Goal: Information Seeking & Learning: Learn about a topic

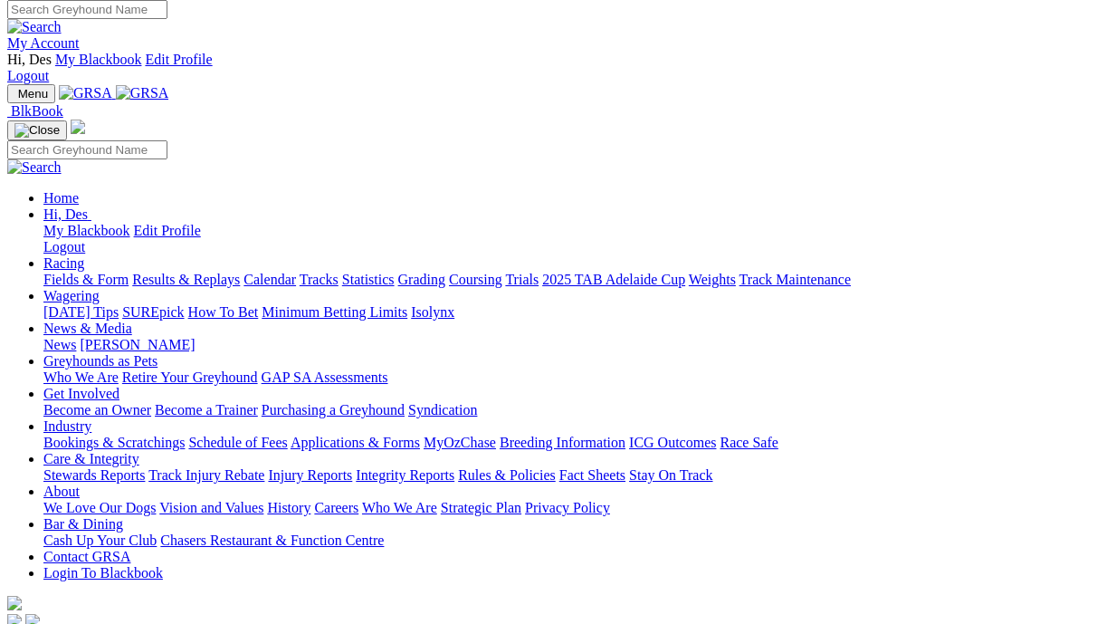
click at [84, 255] on link "Racing" at bounding box center [63, 262] width 41 height 15
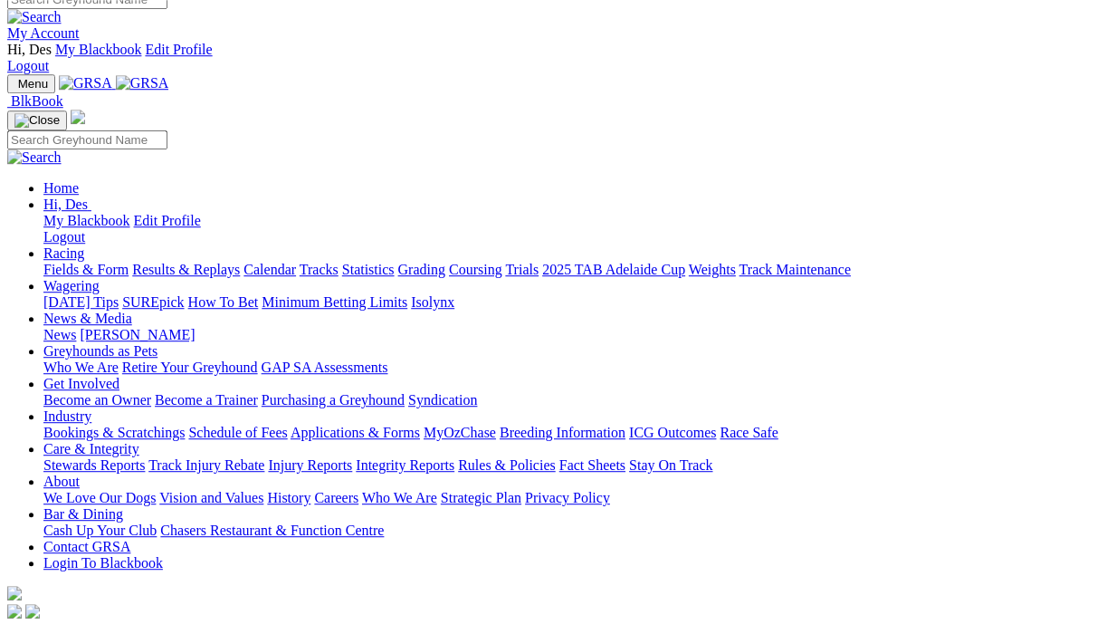
scroll to position [0, 3]
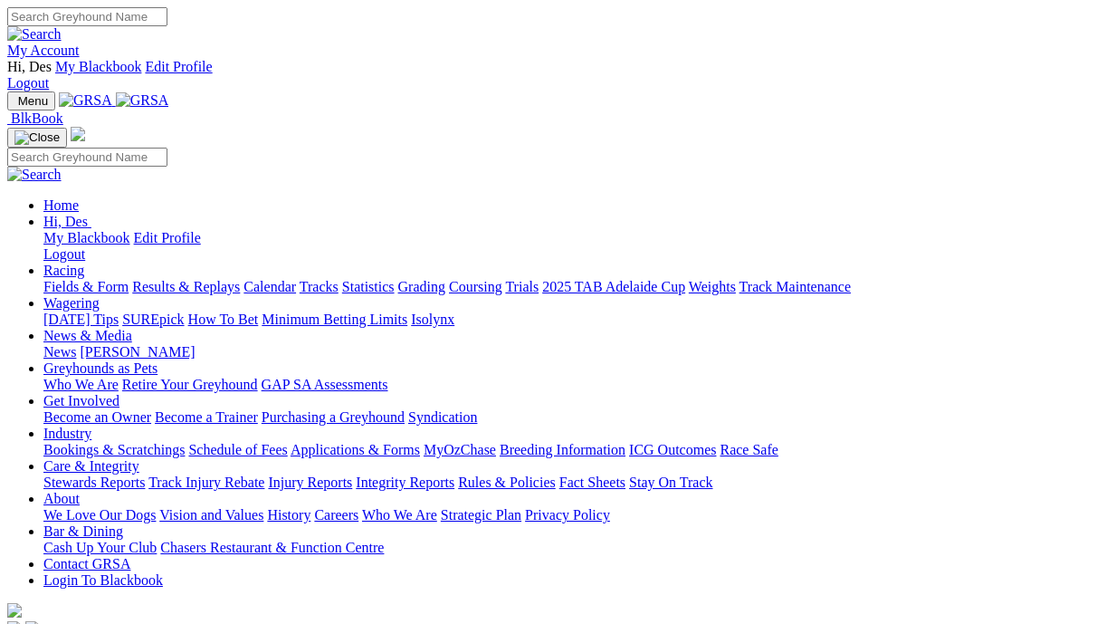
click at [235, 279] on link "Results & Replays" at bounding box center [186, 286] width 108 height 15
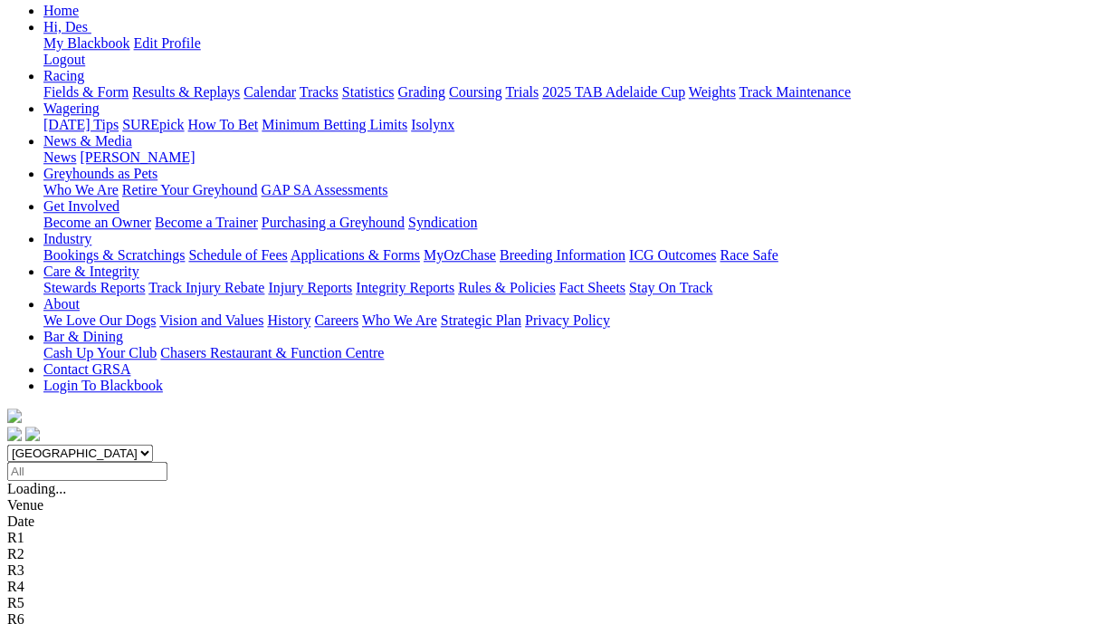
scroll to position [243, 0]
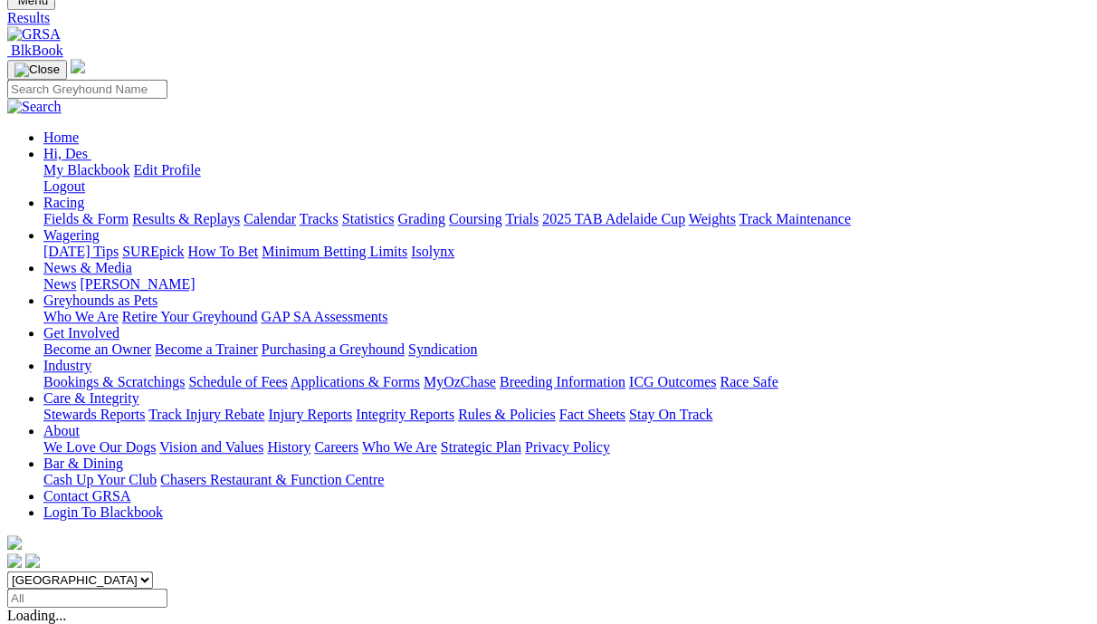
scroll to position [0, 0]
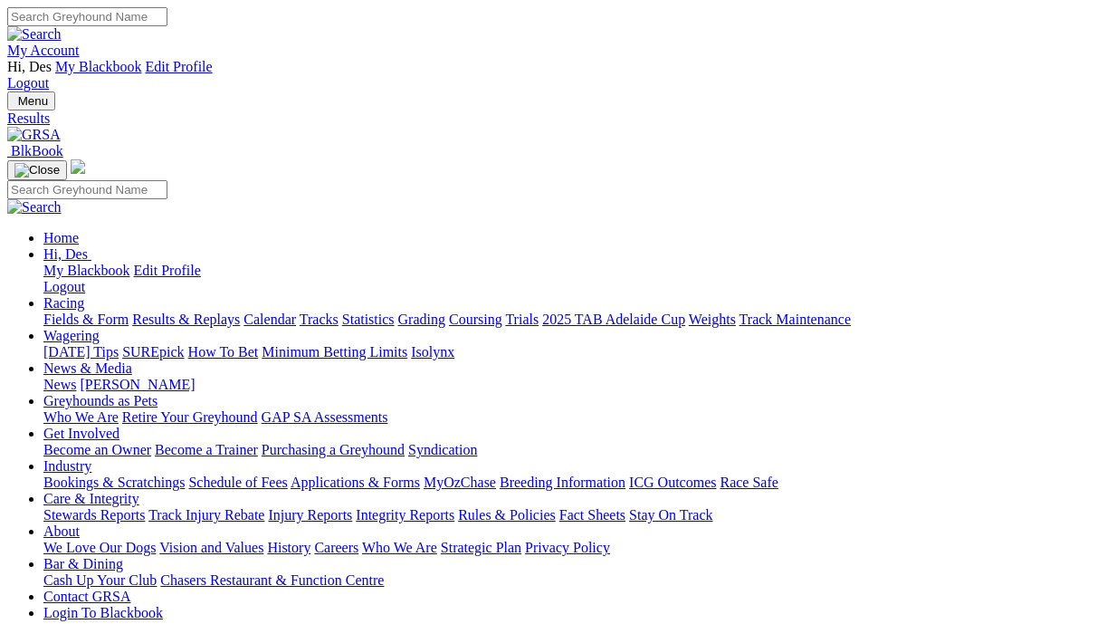
click at [206, 311] on link "Results & Replays" at bounding box center [186, 318] width 108 height 15
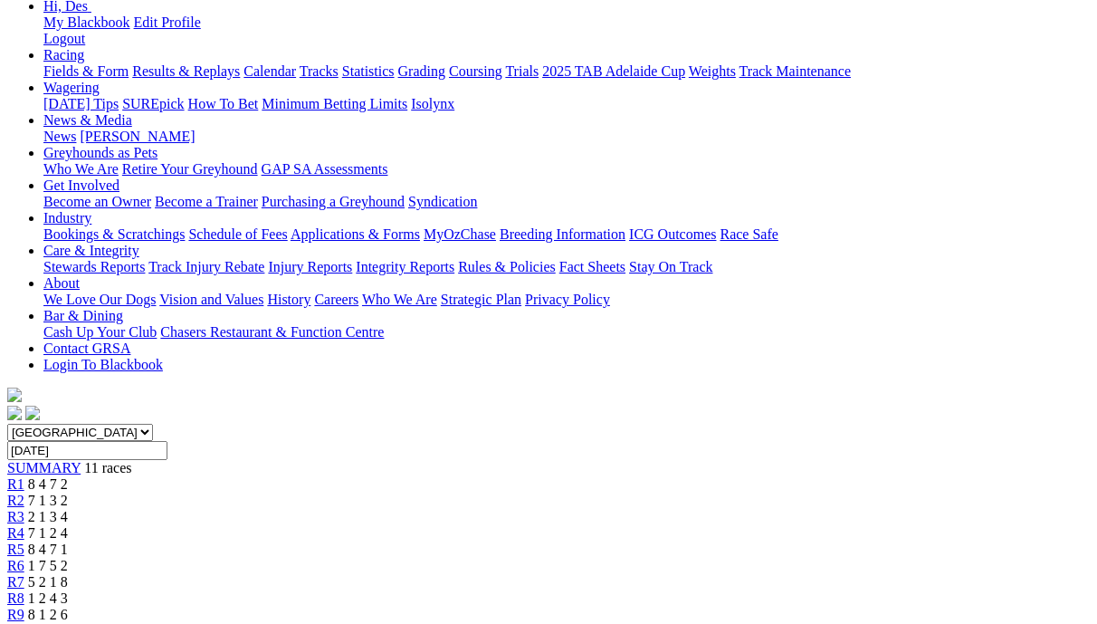
scroll to position [253, 0]
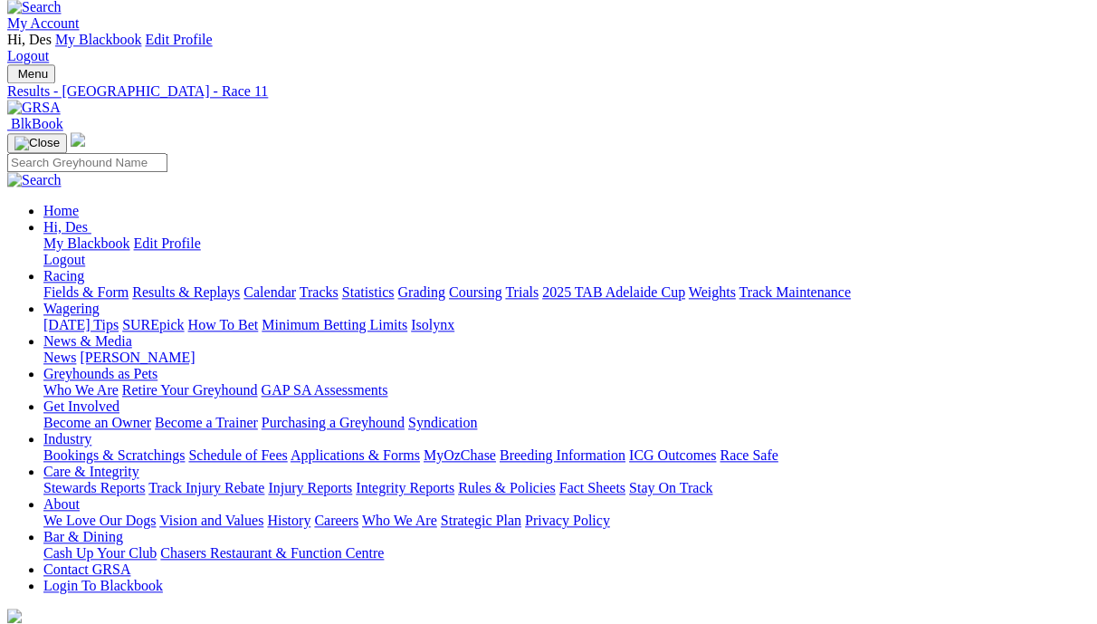
scroll to position [43, 0]
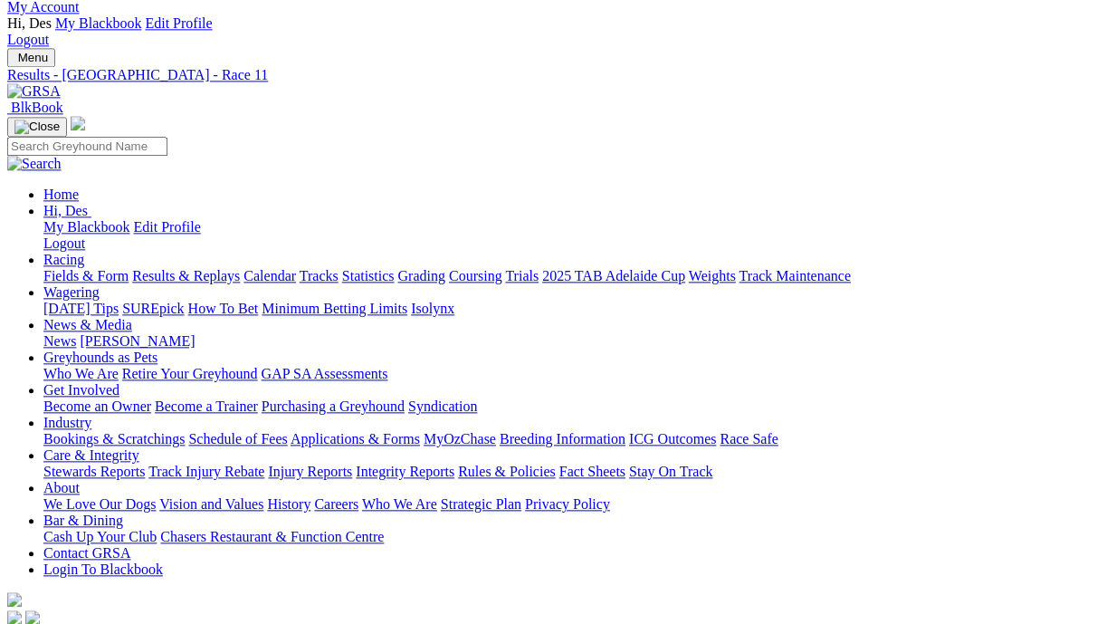
click at [89, 268] on link "Fields & Form" at bounding box center [85, 275] width 85 height 15
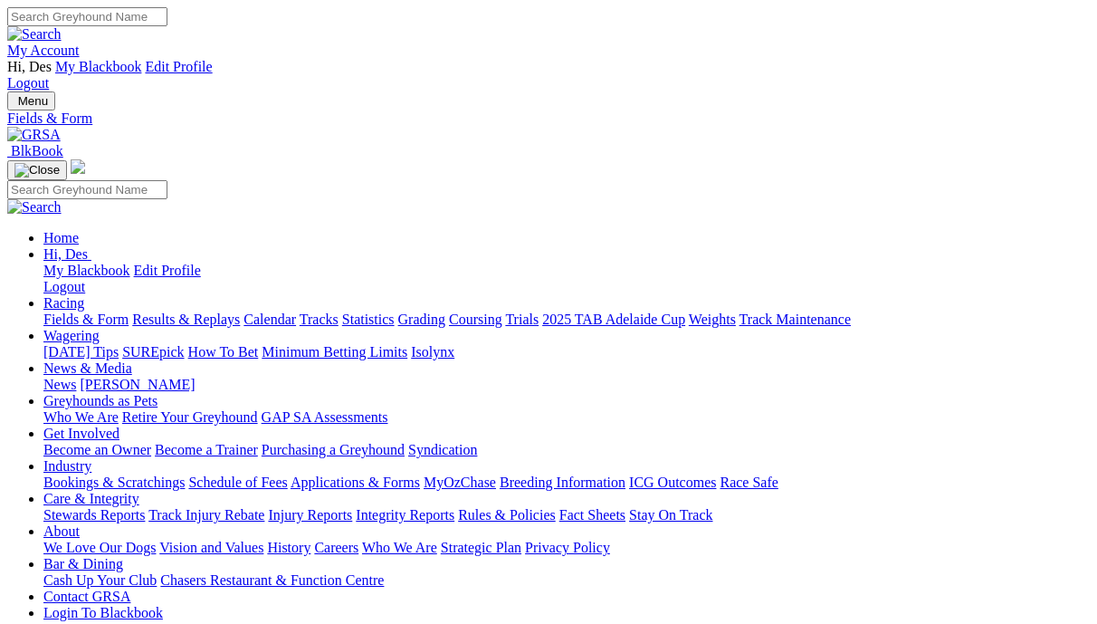
scroll to position [42, 0]
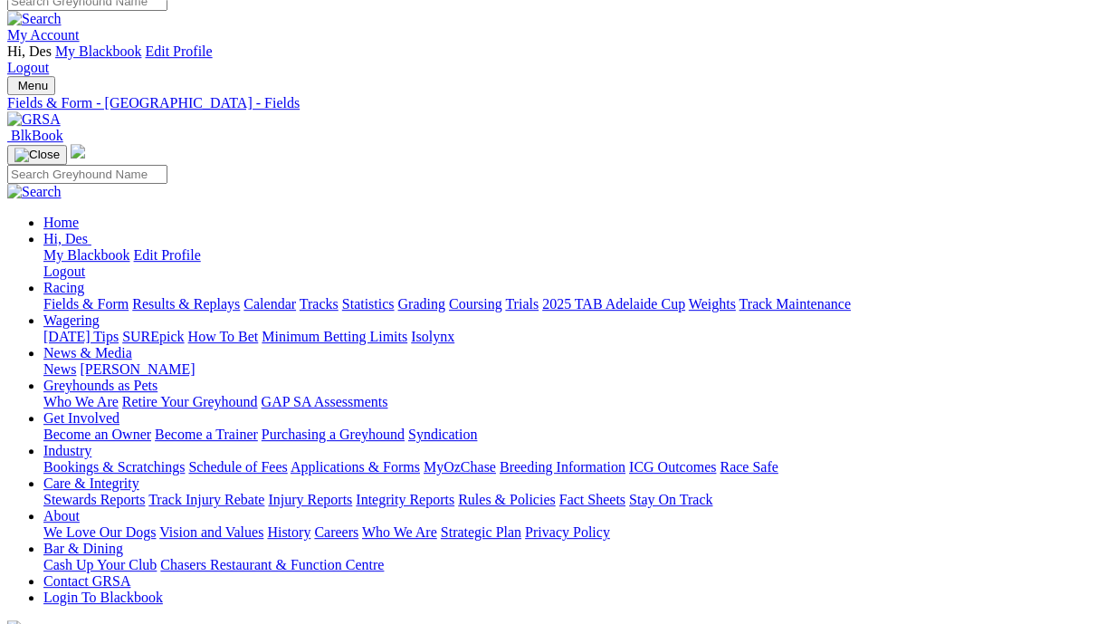
scroll to position [16, 0]
click at [92, 296] on link "Fields & Form" at bounding box center [85, 303] width 85 height 15
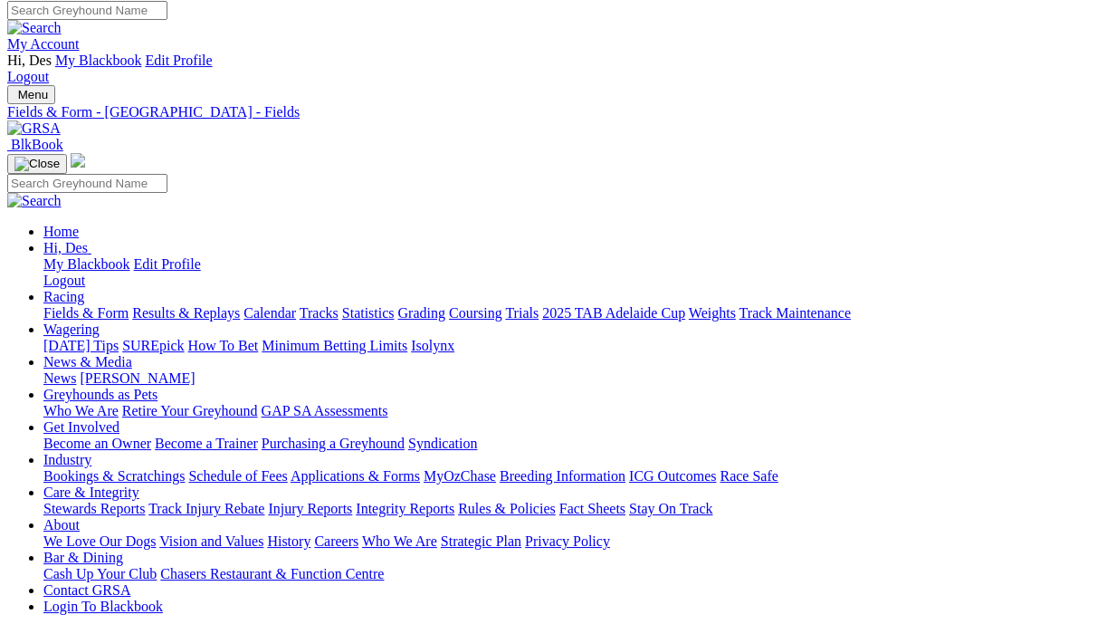
click at [74, 305] on link "Fields & Form" at bounding box center [85, 312] width 85 height 15
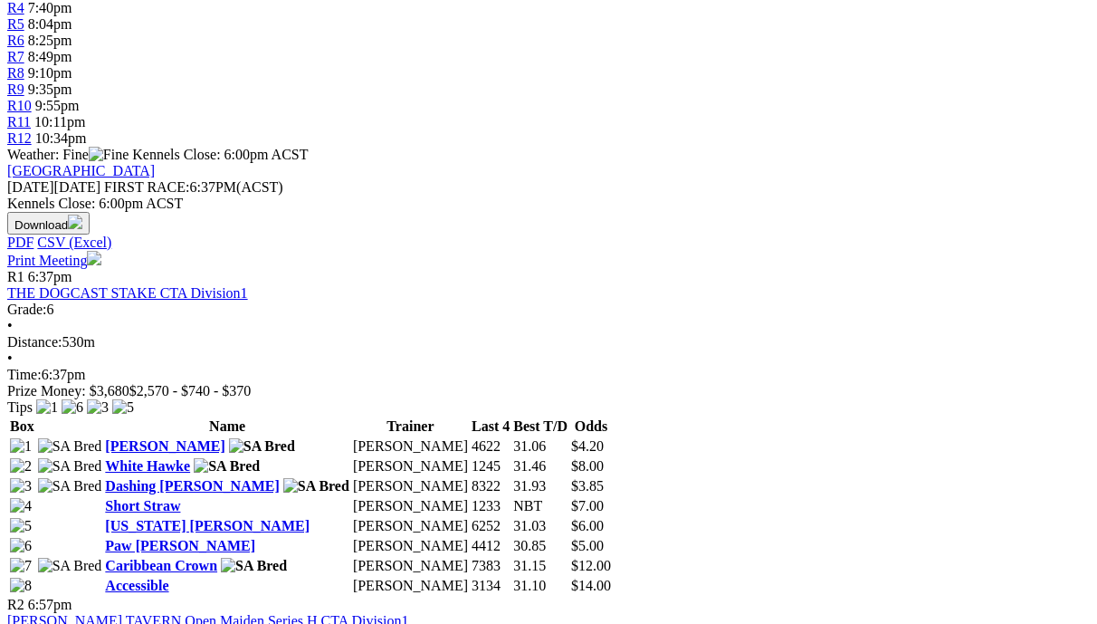
scroll to position [777, 0]
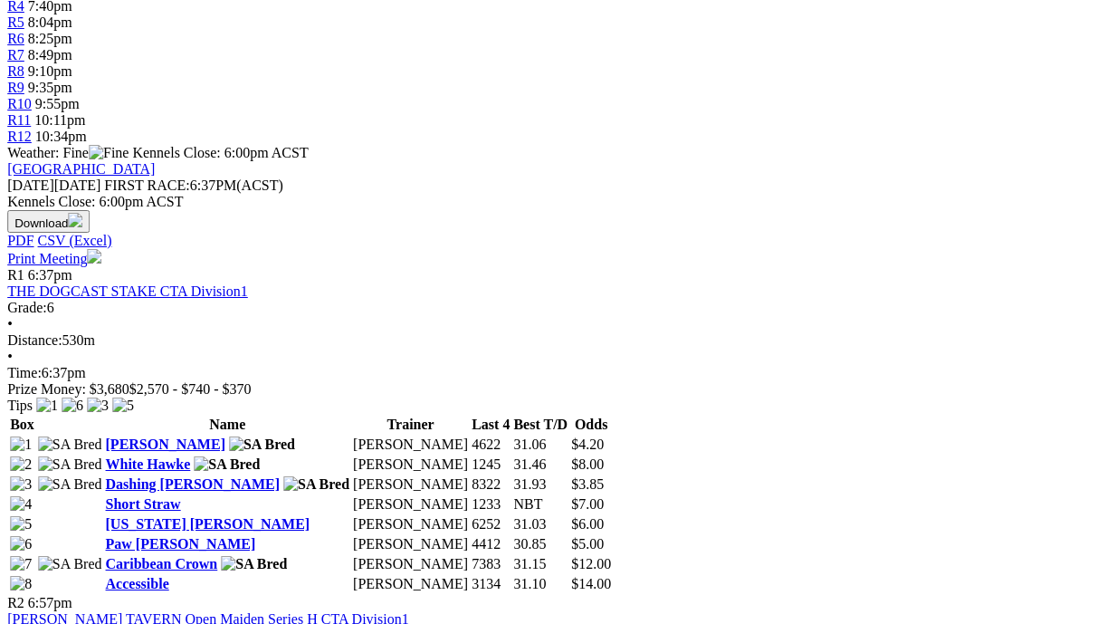
scroll to position [776, 0]
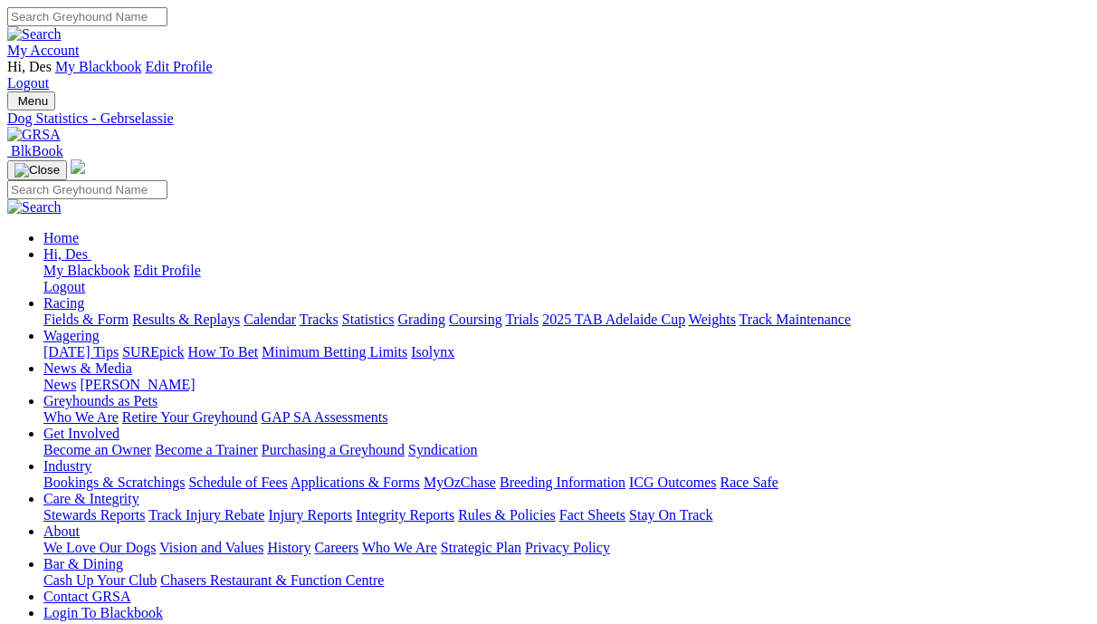
click at [83, 311] on link "Fields & Form" at bounding box center [85, 318] width 85 height 15
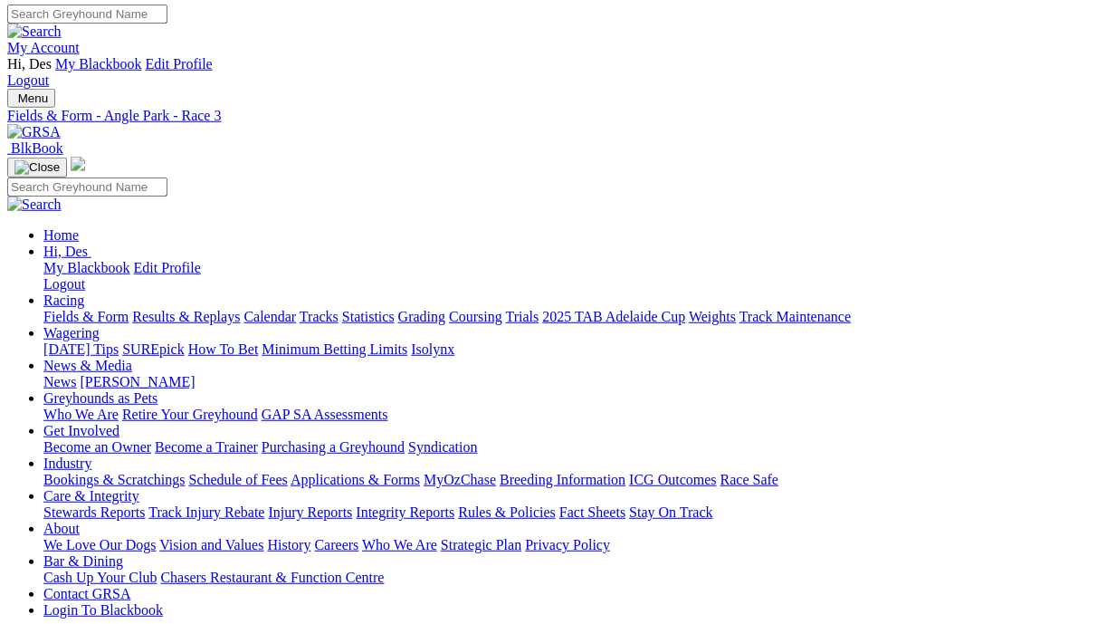
scroll to position [0, 3]
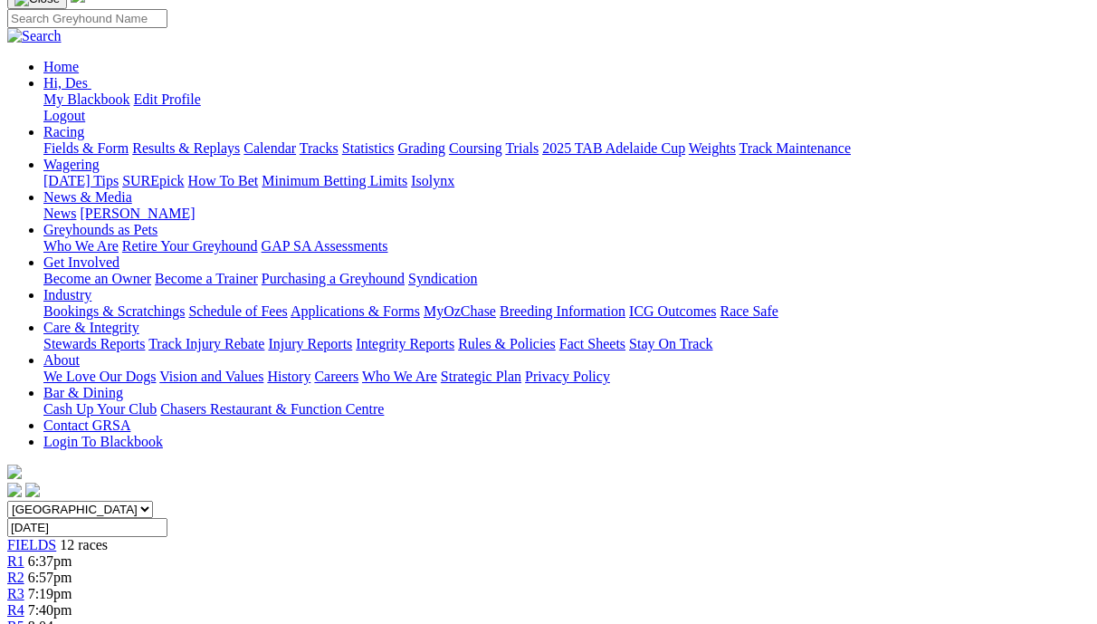
scroll to position [0, 1]
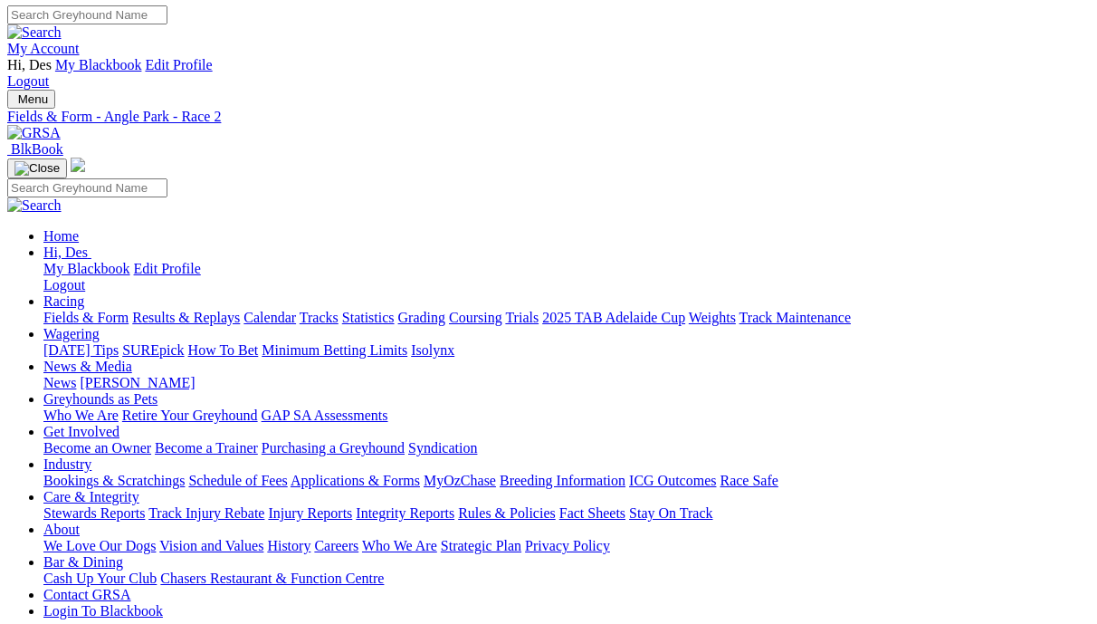
scroll to position [2, 14]
